Goal: Check status

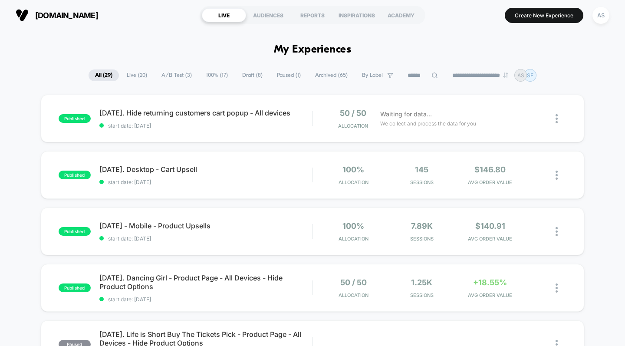
click at [219, 102] on div "published [DATE]. Hide returning customers cart popup - All devices start date:…" at bounding box center [312, 119] width 543 height 48
